Goal: Obtain resource: Download file/media

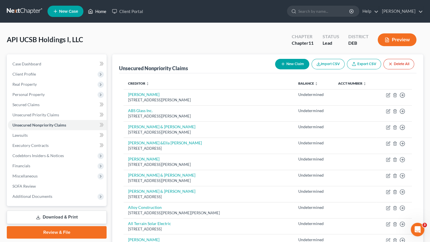
click at [98, 14] on link "Home" at bounding box center [97, 11] width 24 height 10
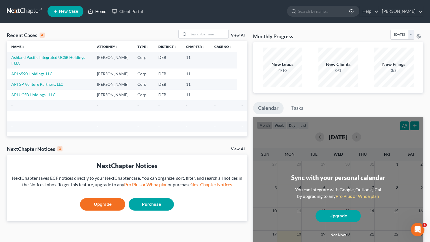
click at [99, 11] on link "Home" at bounding box center [97, 11] width 24 height 10
click at [101, 13] on link "Home" at bounding box center [97, 11] width 24 height 10
click at [42, 92] on link "API UCSB Holdings I, LLC" at bounding box center [33, 94] width 44 height 5
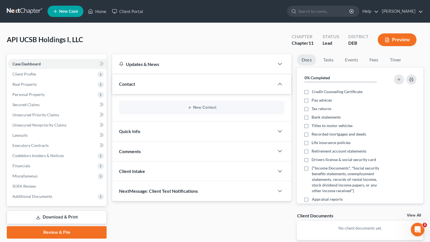
click at [404, 41] on button "Preview" at bounding box center [396, 39] width 39 height 13
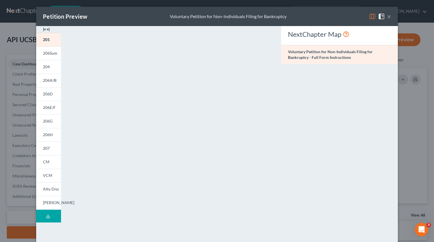
click at [387, 15] on button "×" at bounding box center [389, 16] width 4 height 7
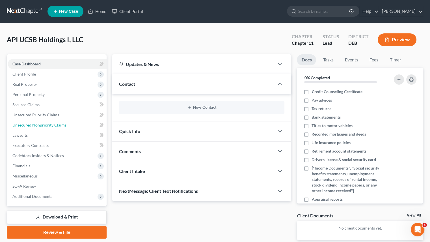
click at [41, 122] on link "Unsecured Nonpriority Claims" at bounding box center [57, 125] width 99 height 10
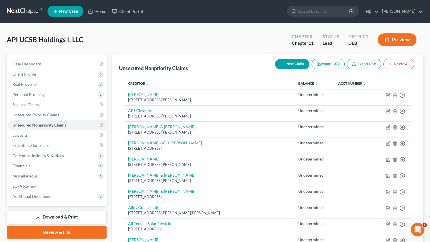
click at [246, 45] on div "API UCSB Holdings I, LLC Upgraded Chapter Chapter 11 Status Lead District DEB P…" at bounding box center [215, 42] width 416 height 25
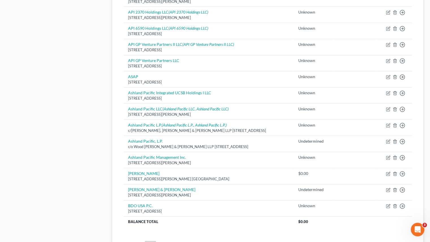
scroll to position [409, 0]
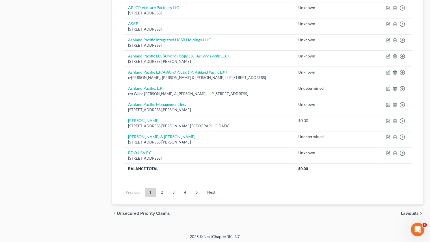
click at [163, 194] on link "2" at bounding box center [161, 192] width 11 height 9
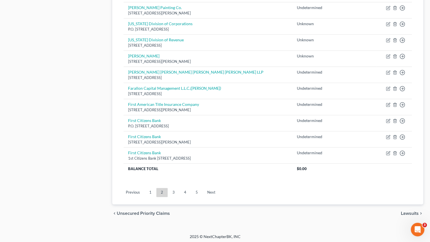
click at [171, 191] on link "3" at bounding box center [173, 192] width 11 height 9
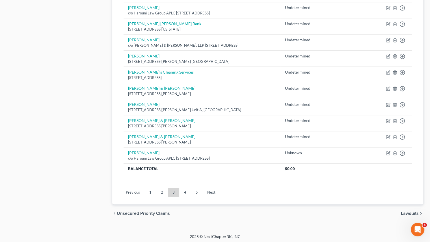
click at [187, 193] on link "4" at bounding box center [184, 192] width 11 height 9
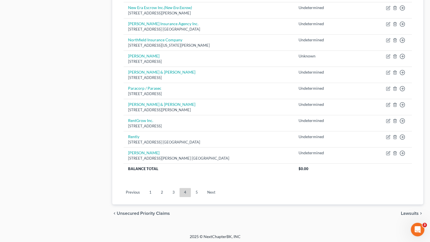
click at [197, 194] on link "5" at bounding box center [196, 192] width 11 height 9
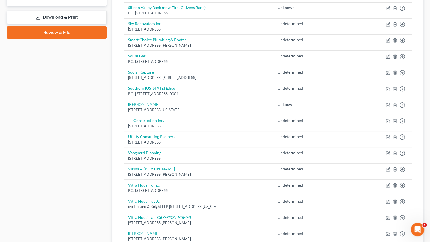
scroll to position [312, 0]
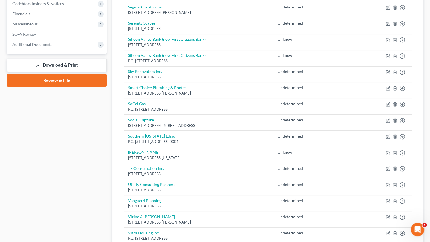
scroll to position [143, 0]
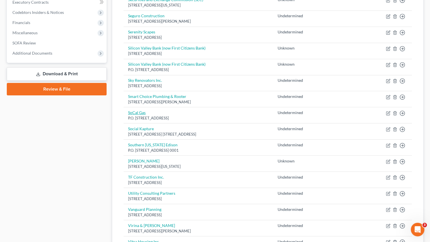
click at [142, 110] on link "SoCal Gas" at bounding box center [137, 112] width 18 height 5
select select "4"
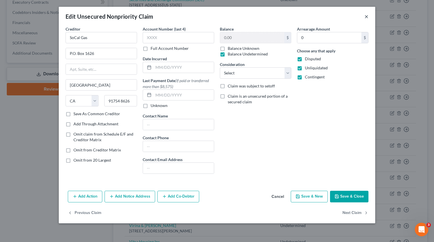
click at [364, 18] on button "×" at bounding box center [366, 16] width 4 height 7
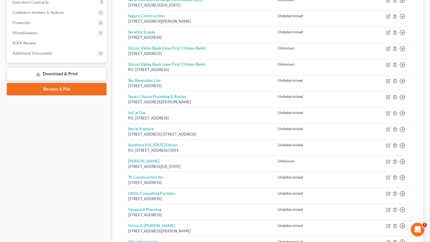
click at [58, 142] on div "Case Dashboard Payments Invoices Payments Payments Credit Report Client Profile" at bounding box center [56, 151] width 105 height 480
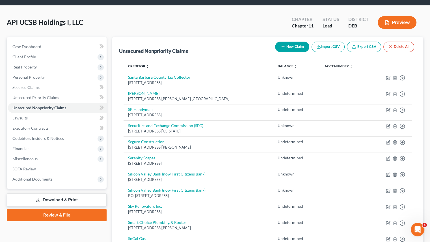
scroll to position [58, 0]
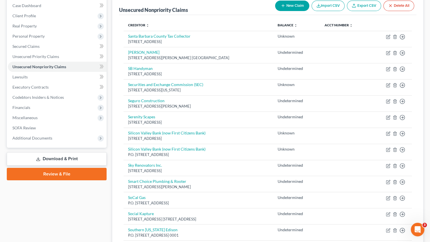
click at [56, 157] on link "Download & Print" at bounding box center [57, 158] width 100 height 13
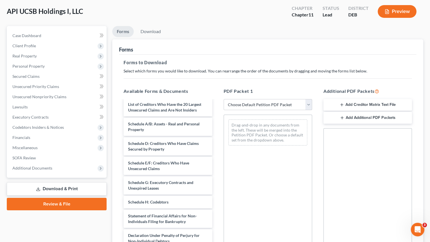
scroll to position [28, 0]
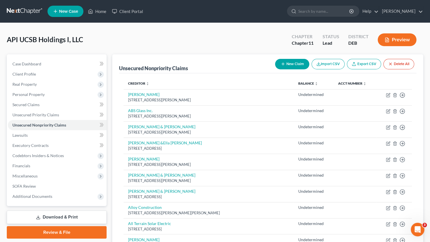
click at [363, 65] on link "Export CSV" at bounding box center [364, 64] width 34 height 10
click at [117, 35] on div "API UCSB Holdings I, LLC Upgraded Chapter Chapter 11 Status Lead District DEB P…" at bounding box center [215, 42] width 416 height 25
click at [122, 39] on div "API UCSB Holdings I, LLC Upgraded Chapter Chapter 11 Status Lead District DEB P…" at bounding box center [215, 42] width 416 height 25
click at [112, 36] on div "API UCSB Holdings I, LLC Upgraded Chapter Chapter 11 Status Lead District DEB P…" at bounding box center [215, 42] width 416 height 25
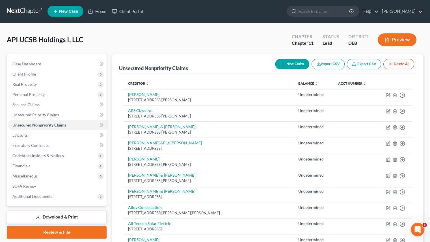
click at [62, 219] on link "Download & Print" at bounding box center [57, 216] width 100 height 13
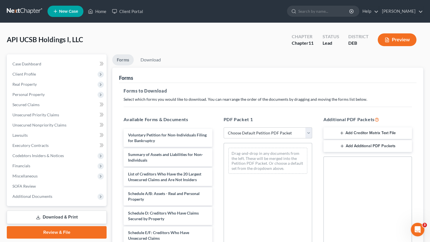
click at [309, 134] on select "Choose Default Petition PDF Packet Complete Bankruptcy Petition (all forms and …" at bounding box center [267, 132] width 88 height 11
select select "4"
click at [223, 127] on select "Choose Default Petition PDF Packet Complete Bankruptcy Petition (all forms and …" at bounding box center [267, 132] width 88 height 11
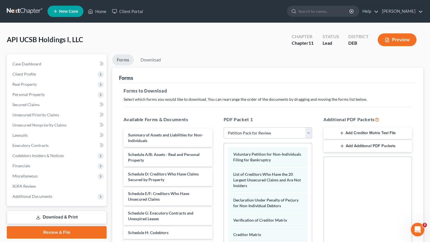
scroll to position [107, 0]
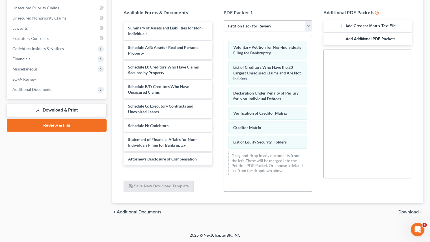
click at [409, 212] on span "Download" at bounding box center [408, 211] width 20 height 5
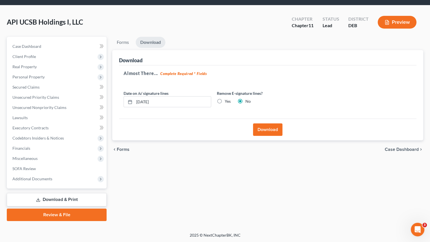
click at [273, 128] on button "Download" at bounding box center [267, 129] width 29 height 12
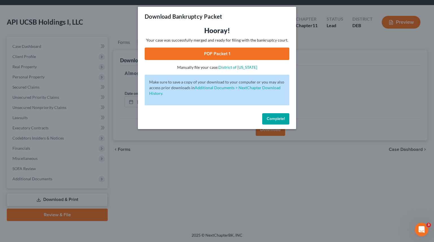
click at [214, 54] on link "PDF Packet 1" at bounding box center [217, 53] width 145 height 12
click at [233, 149] on div "Download Bankruptcy Packet Hooray! Your case was successfully merged and ready …" at bounding box center [217, 121] width 434 height 242
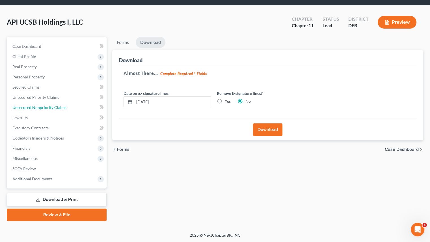
click at [39, 104] on link "Unsecured Nonpriority Claims" at bounding box center [57, 107] width 99 height 10
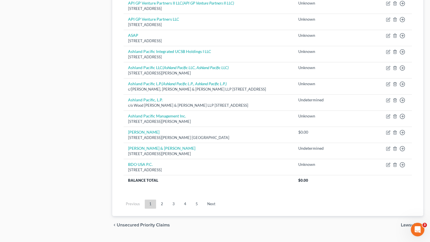
scroll to position [409, 0]
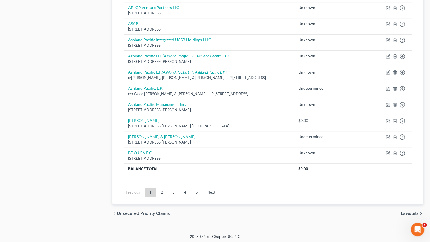
click at [183, 194] on link "4" at bounding box center [184, 192] width 11 height 9
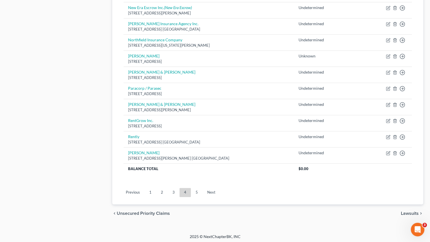
click at [176, 188] on link "3" at bounding box center [173, 192] width 11 height 9
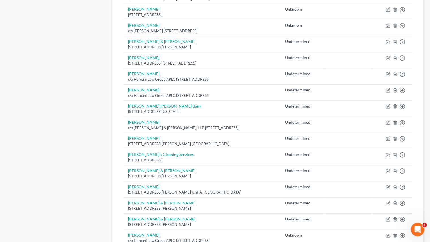
scroll to position [296, 0]
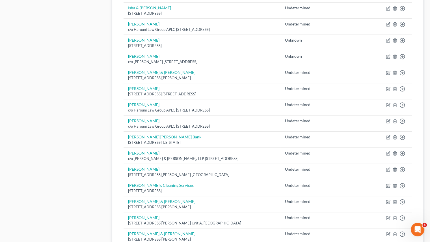
click at [46, 101] on div "Case Dashboard Payments Invoices Payments Payments Credit Report Client Profile" at bounding box center [56, 46] width 105 height 577
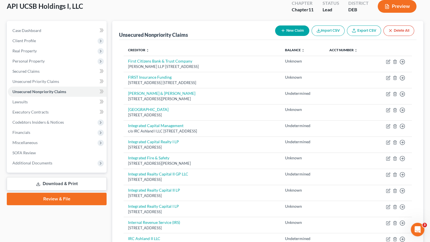
scroll to position [0, 0]
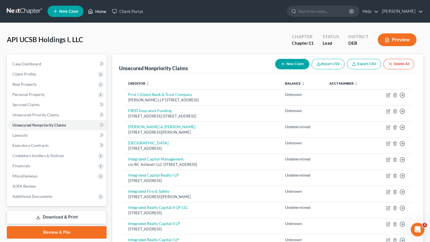
click at [95, 12] on link "Home" at bounding box center [97, 11] width 24 height 10
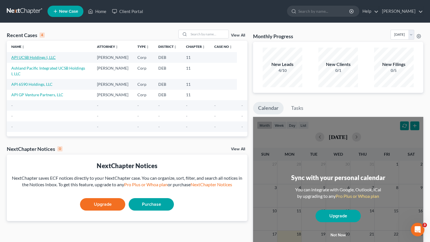
click at [37, 58] on link "API UCSB Holdings I, LLC" at bounding box center [33, 57] width 44 height 5
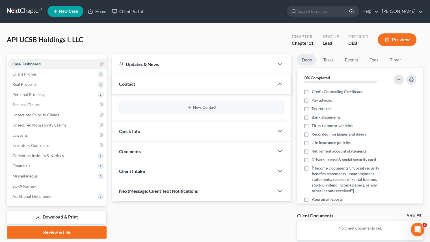
scroll to position [28, 0]
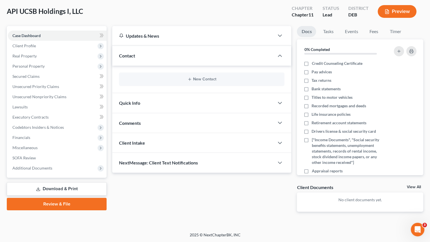
click at [54, 189] on link "Download & Print" at bounding box center [57, 188] width 100 height 13
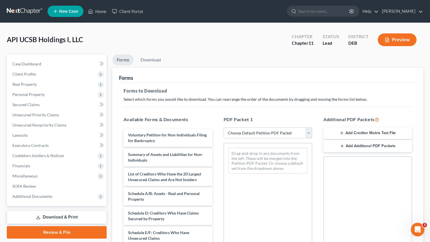
click at [310, 133] on select "Choose Default Petition PDF Packet Complete Bankruptcy Petition (all forms and …" at bounding box center [267, 132] width 88 height 11
select select "4"
click at [223, 127] on select "Choose Default Petition PDF Packet Complete Bankruptcy Petition (all forms and …" at bounding box center [267, 132] width 88 height 11
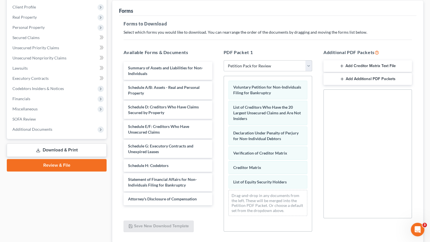
scroll to position [107, 0]
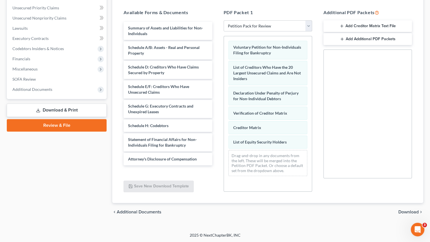
click at [405, 211] on span "Download" at bounding box center [408, 211] width 20 height 5
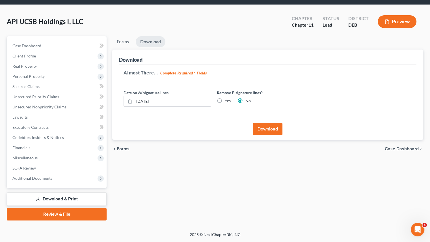
scroll to position [18, 0]
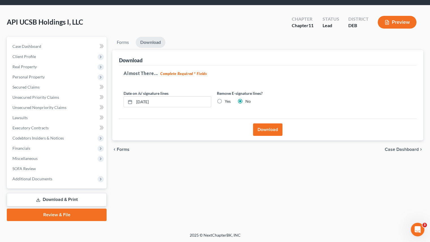
click at [273, 129] on button "Download" at bounding box center [267, 129] width 29 height 12
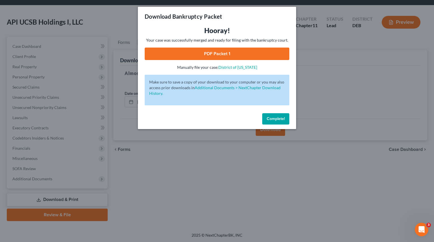
click at [218, 56] on link "PDF Packet 1" at bounding box center [217, 53] width 145 height 12
click at [276, 117] on span "Complete!" at bounding box center [276, 118] width 18 height 5
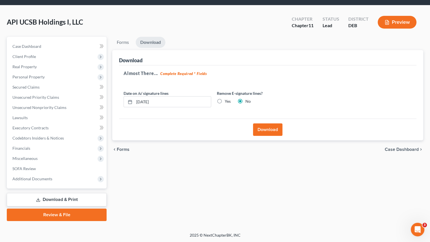
click at [44, 179] on span "Additional Documents" at bounding box center [32, 178] width 40 height 5
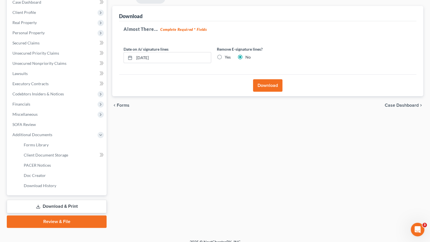
scroll to position [68, 0]
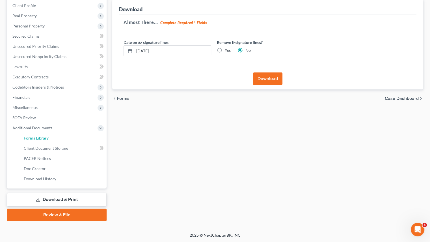
click at [40, 137] on span "Forms Library" at bounding box center [36, 137] width 25 height 5
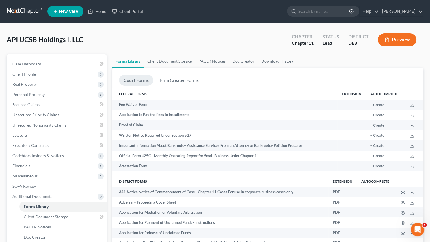
click at [59, 197] on span "Additional Documents" at bounding box center [57, 196] width 99 height 10
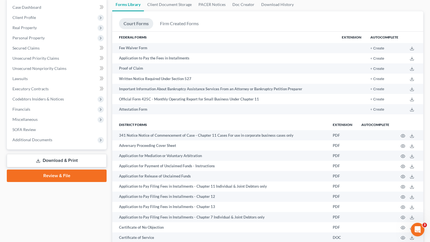
click at [61, 158] on link "Download & Print" at bounding box center [57, 160] width 100 height 13
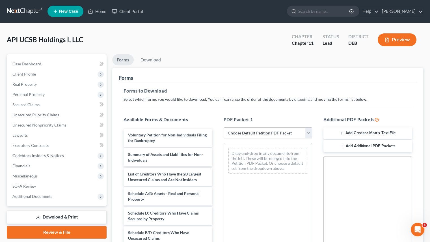
click at [307, 132] on select "Choose Default Petition PDF Packet Complete Bankruptcy Petition (all forms and …" at bounding box center [267, 132] width 88 height 11
select select "4"
click at [223, 127] on select "Choose Default Petition PDF Packet Complete Bankruptcy Petition (all forms and …" at bounding box center [267, 132] width 88 height 11
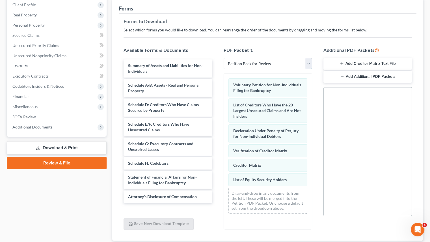
scroll to position [57, 0]
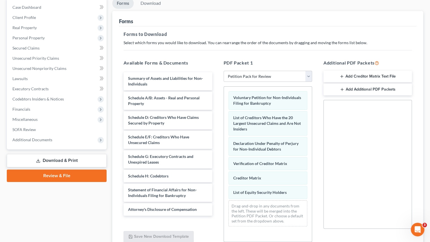
click at [83, 210] on div "Case Dashboard Payments Invoices Payments Payments Credit Report Client Profile" at bounding box center [56, 134] width 105 height 273
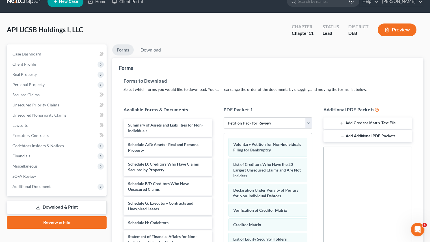
scroll to position [0, 0]
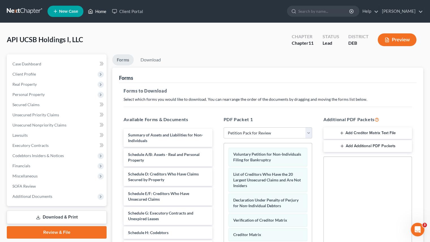
click at [98, 12] on link "Home" at bounding box center [97, 11] width 24 height 10
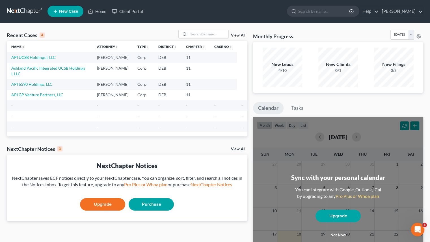
click at [201, 136] on div "Recent Cases 4 View All Name unfold_more expand_more expand_less Attorney unfol…" at bounding box center [127, 170] width 246 height 280
click at [108, 145] on div "NextChapter Notices 0 View All" at bounding box center [127, 149] width 240 height 9
